Goal: Task Accomplishment & Management: Use online tool/utility

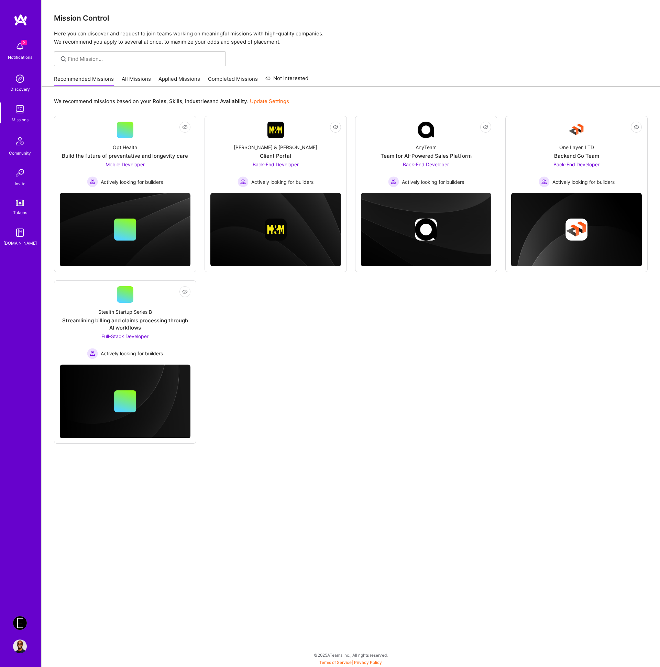
click at [396, 337] on div "Not Interested Opt Health Build the future of preventative and longevity care M…" at bounding box center [350, 280] width 593 height 328
click at [290, 136] on link "Not Interested [PERSON_NAME] & [PERSON_NAME] Client Portal Back-End Developer A…" at bounding box center [275, 155] width 131 height 66
click at [135, 136] on link "Not Interested Opt Health Build the future of preventative and longevity care M…" at bounding box center [125, 155] width 131 height 66
click at [445, 138] on div "AnyTeam Team for AI-Powered Sales Platform Back-End Developer Actively looking …" at bounding box center [426, 162] width 131 height 49
click at [561, 155] on div "Backend Go Team" at bounding box center [576, 155] width 45 height 7
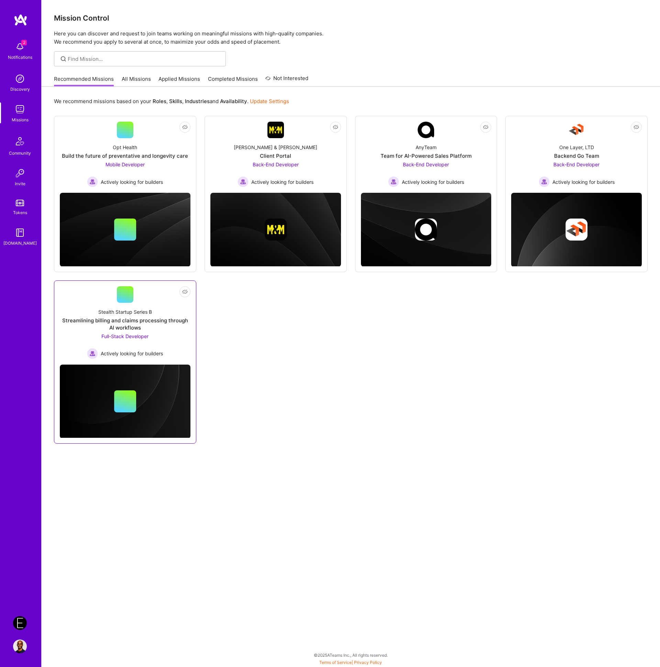
click at [142, 294] on link "Not Interested Stealth Startup Series B Streamlining billing and claims process…" at bounding box center [125, 322] width 131 height 73
click at [23, 620] on img at bounding box center [20, 623] width 14 height 14
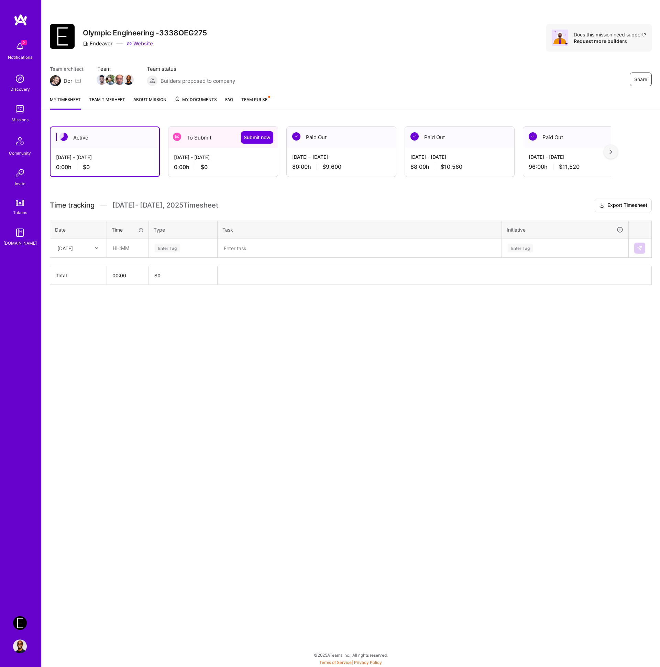
click at [20, 357] on div "2 Notifications Discovery Missions Community Invite Tokens [DOMAIN_NAME]" at bounding box center [20, 310] width 41 height 593
click at [150, 404] on div "Share Olympic Engineering -3338OEG275 Endeavor Website Does this mission need s…" at bounding box center [350, 333] width 618 height 667
click at [375, 425] on div "Share Olympic Engineering -3338OEG275 Endeavor Website Does this mission need s…" at bounding box center [350, 333] width 618 height 667
